Goal: Task Accomplishment & Management: Complete application form

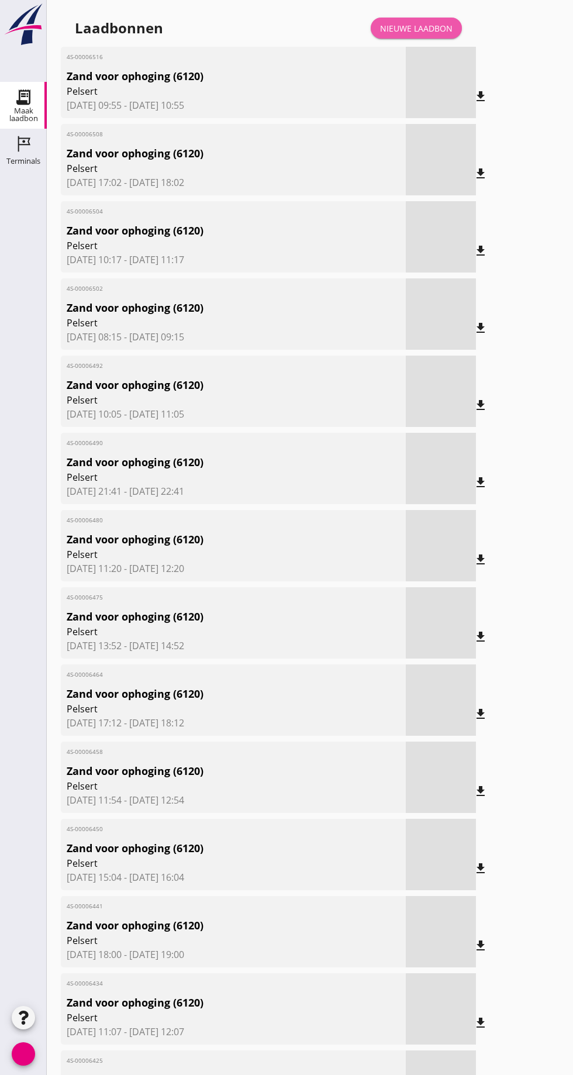
click at [412, 26] on font "Nieuwe laadbon" at bounding box center [416, 28] width 73 height 11
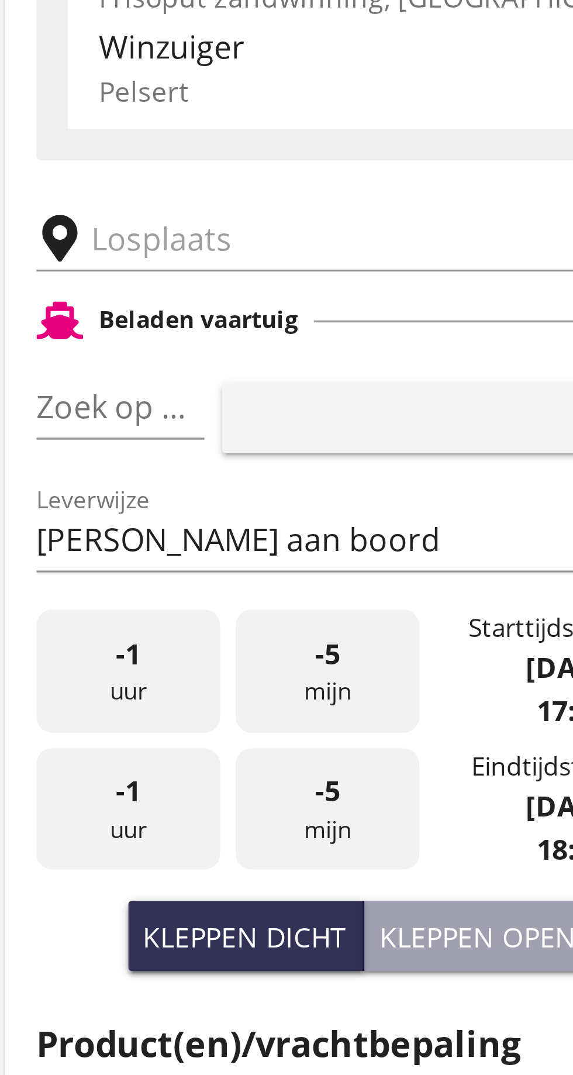
click at [101, 199] on input "text" at bounding box center [187, 203] width 200 height 19
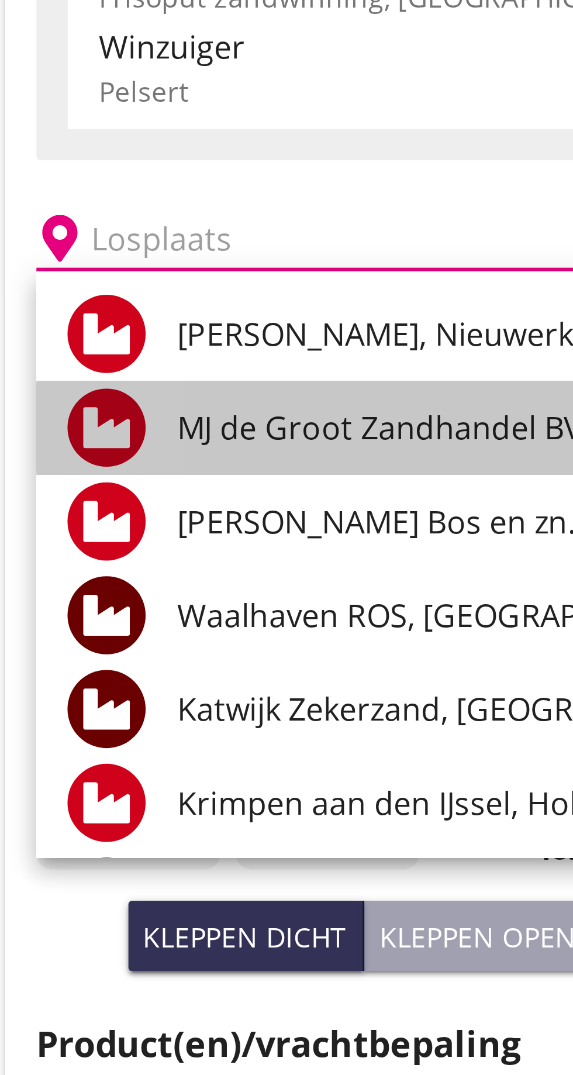
click at [169, 261] on font "MJ de Groot Zandhandel BV - [GEOGRAPHIC_DATA], [GEOGRAPHIC_DATA]" at bounding box center [272, 259] width 320 height 13
type input "[PERSON_NAME] Zandhandel B.V. - Spaansepolder, [GEOGRAPHIC_DATA]"
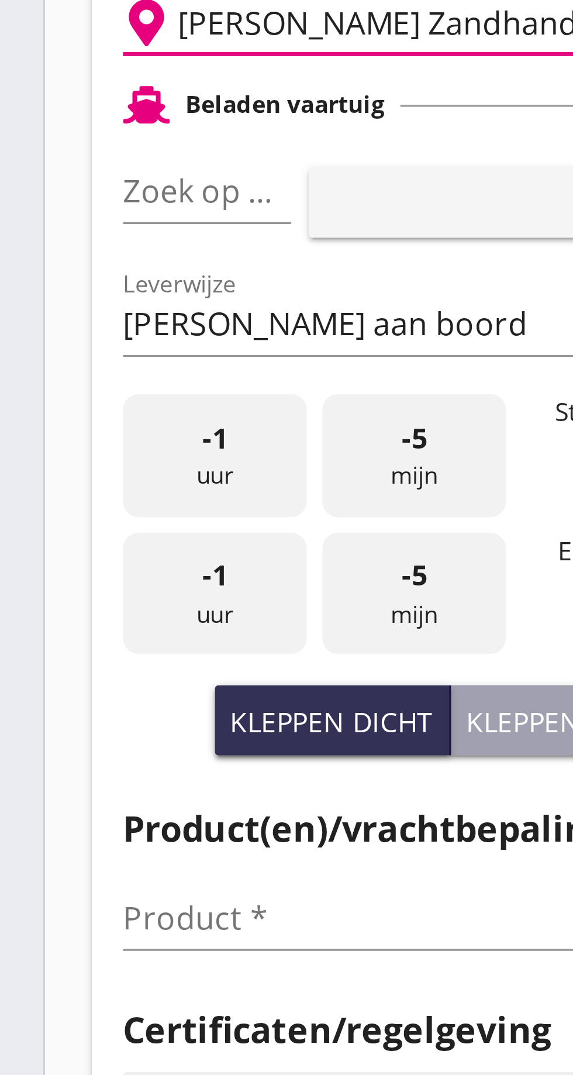
click at [87, 252] on input "Zoek op (scheeps)naam" at bounding box center [79, 253] width 18 height 19
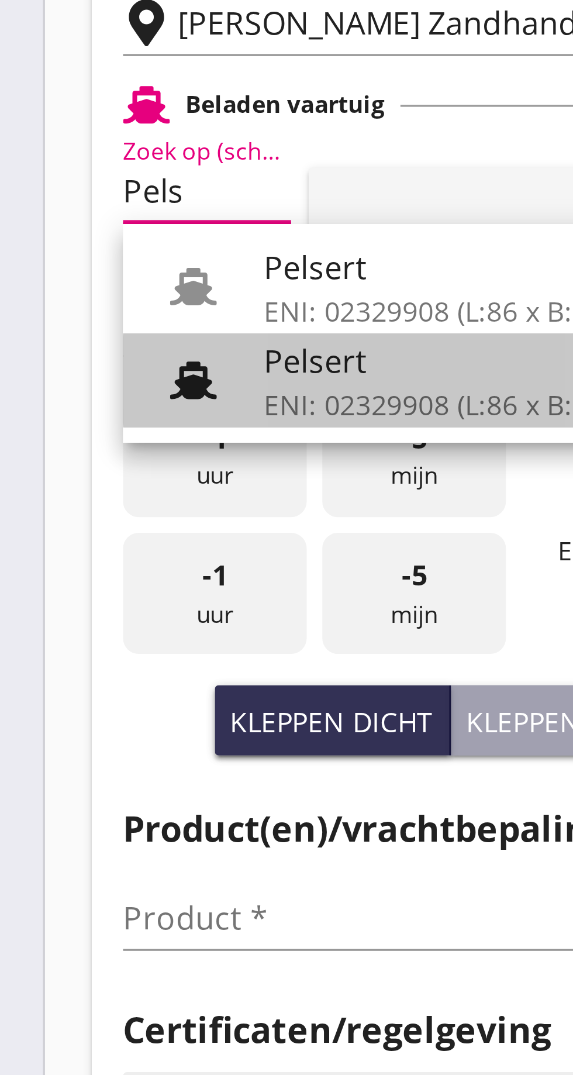
click at [139, 314] on font "ENI: 02329908 (L:86 x B:)" at bounding box center [159, 317] width 95 height 11
type input "Pelsert"
type input "[PERSON_NAME]"
type input "1087"
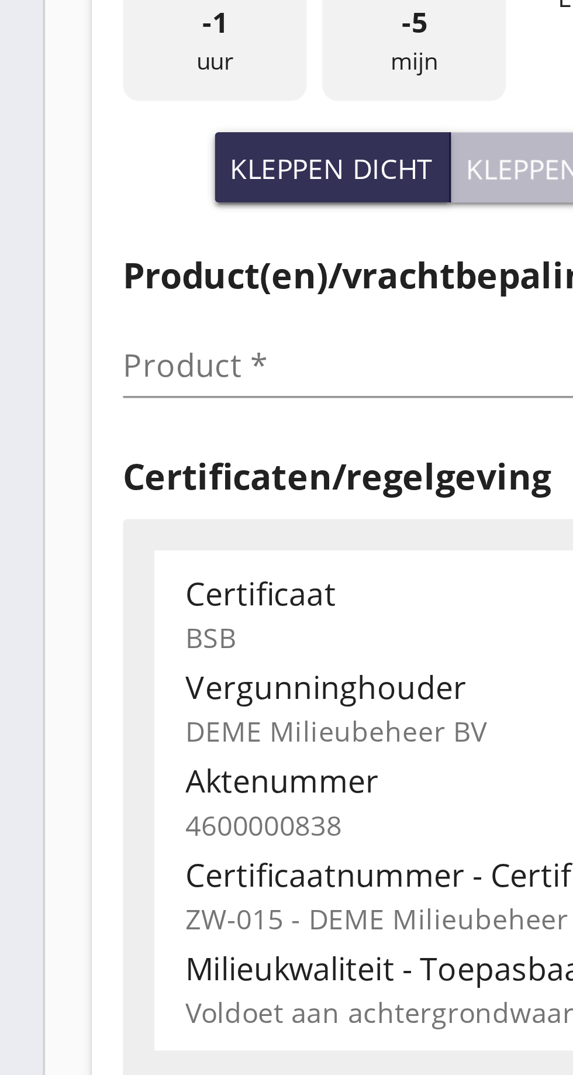
type input "Pelsert"
click at [194, 410] on font "Kleppen open" at bounding box center [202, 412] width 59 height 11
type input "725"
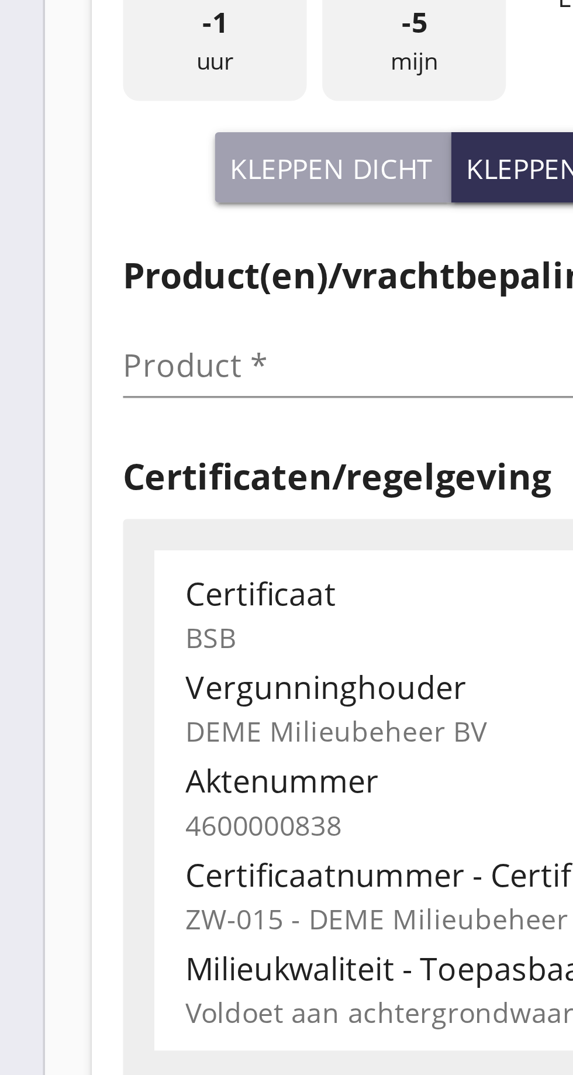
click at [90, 471] on input "Product *" at bounding box center [143, 471] width 147 height 19
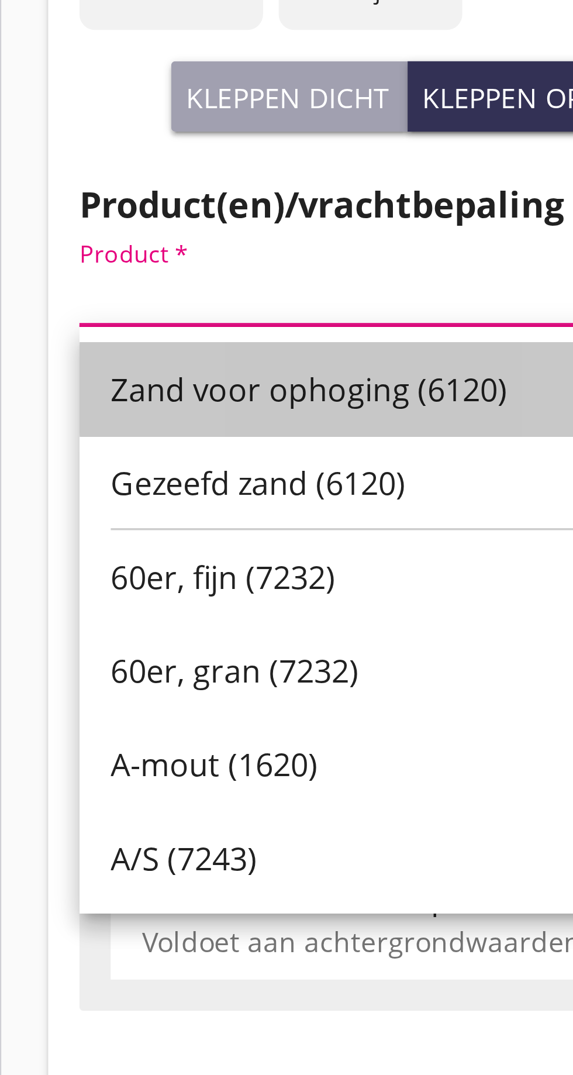
click at [140, 499] on font "Zand voor ophoging (6120)" at bounding box center [139, 499] width 119 height 13
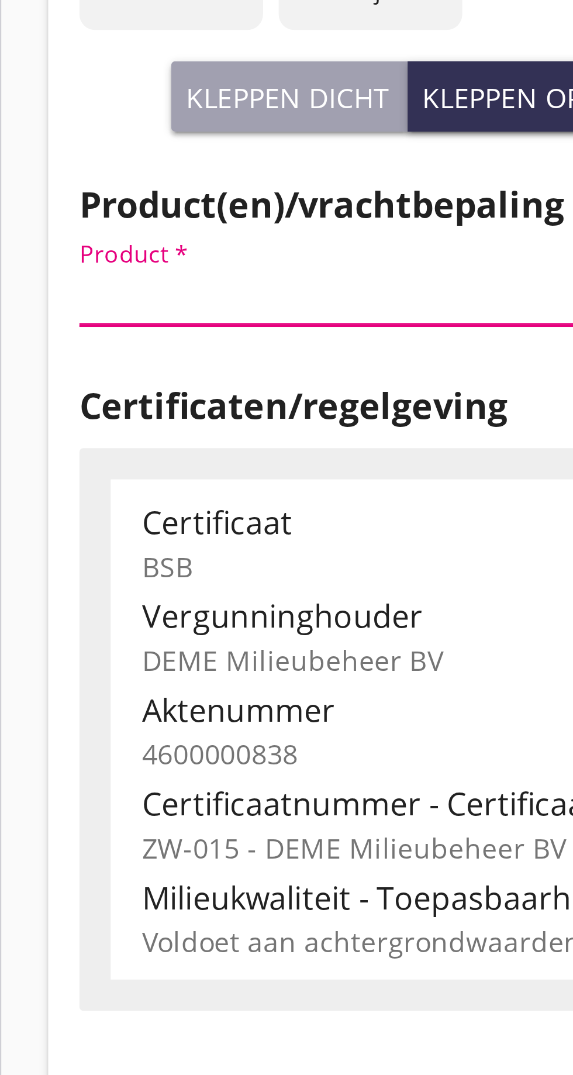
type input "Zand voor ophoging (6120)"
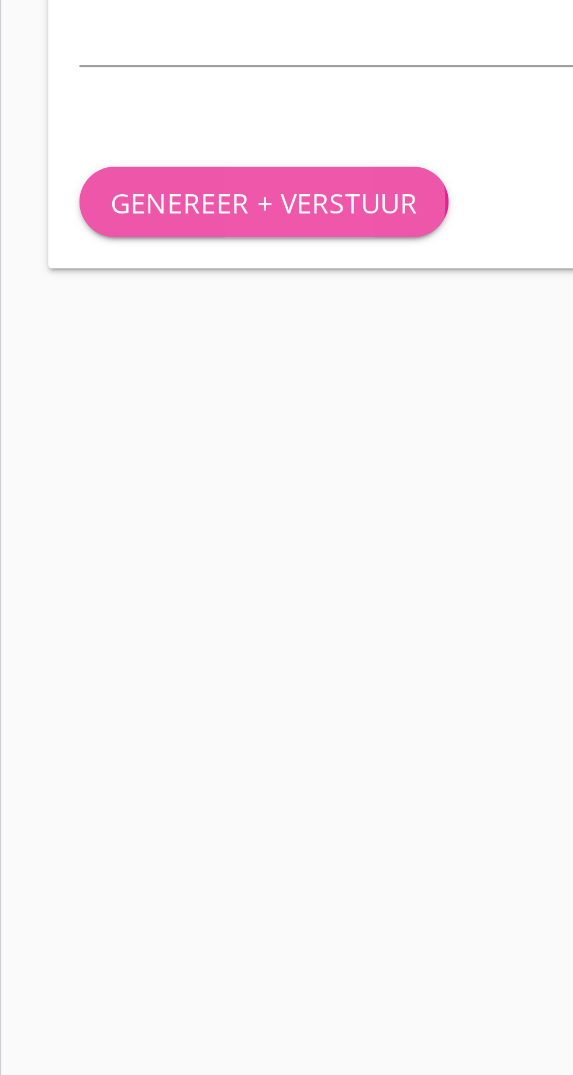
click at [135, 797] on font "Genereer + verstuur" at bounding box center [126, 802] width 92 height 11
